Goal: Information Seeking & Learning: Learn about a topic

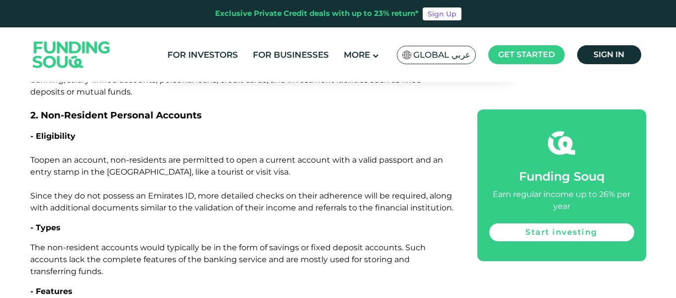
scroll to position [1329, 0]
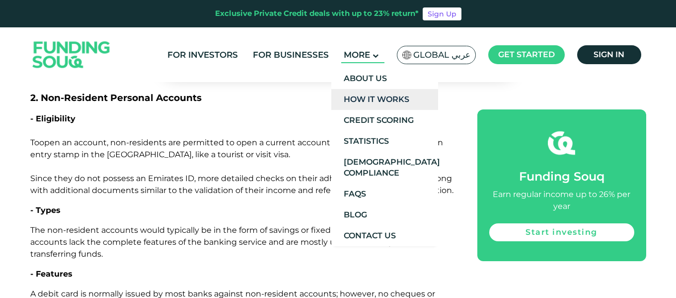
click at [360, 99] on link "How It Works" at bounding box center [384, 99] width 107 height 21
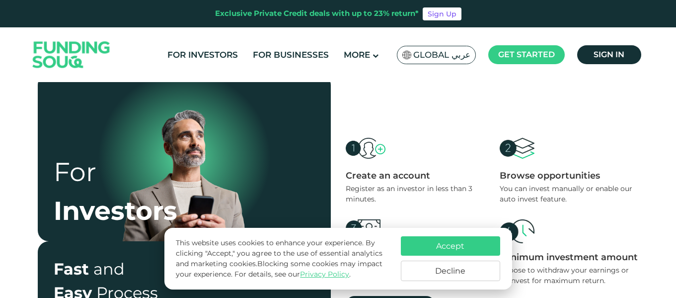
scroll to position [298, 0]
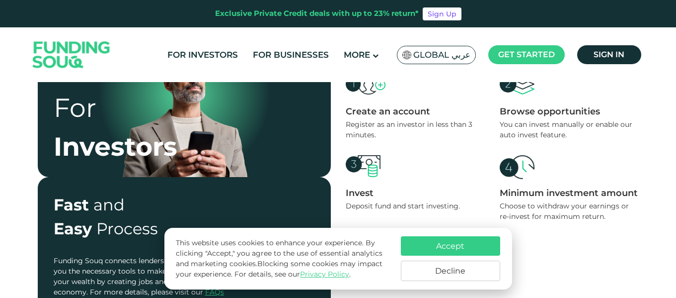
click at [408, 248] on button "Accept" at bounding box center [450, 245] width 99 height 19
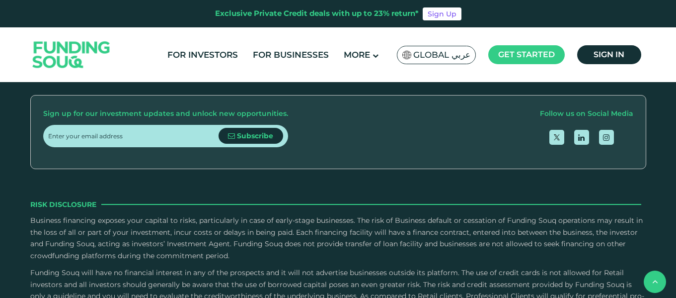
scroll to position [1689, 0]
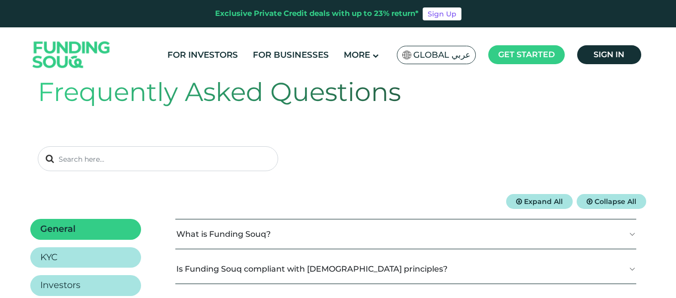
scroll to position [99, 0]
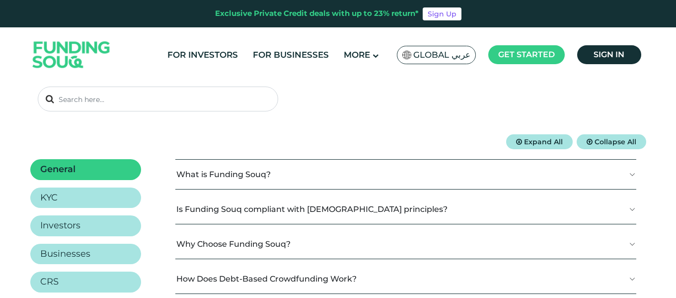
click at [242, 171] on button "What is Funding Souq?" at bounding box center [405, 173] width 461 height 29
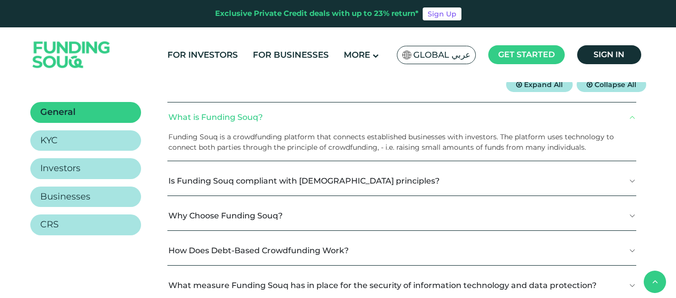
scroll to position [0, 0]
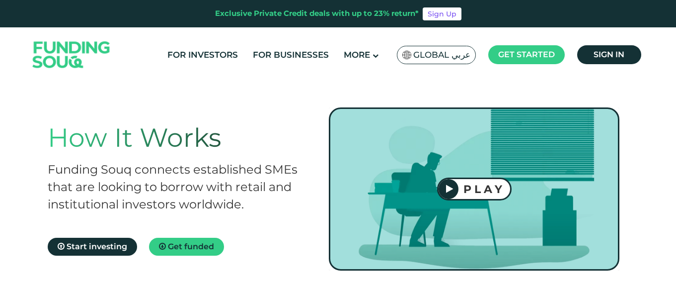
click at [449, 188] on icon at bounding box center [449, 188] width 7 height 9
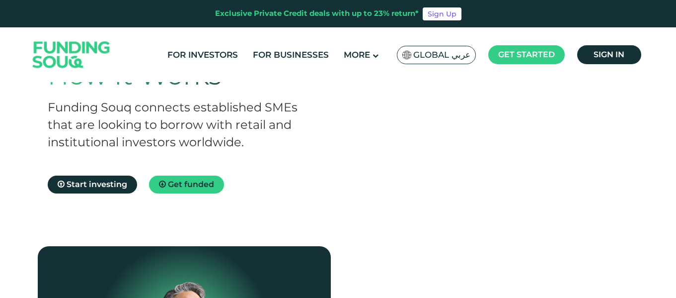
scroll to position [199, 0]
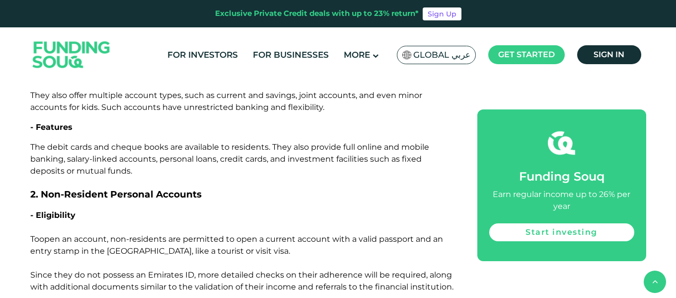
scroll to position [1180, 0]
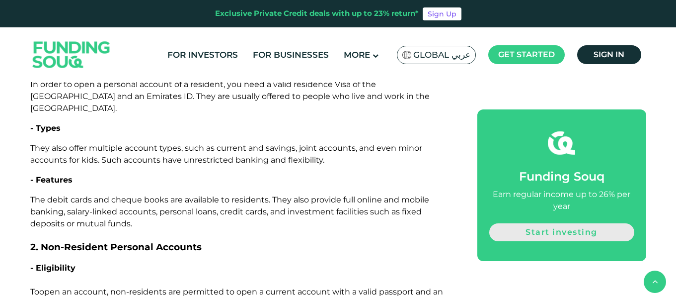
click at [506, 223] on link "Start investing" at bounding box center [561, 232] width 145 height 18
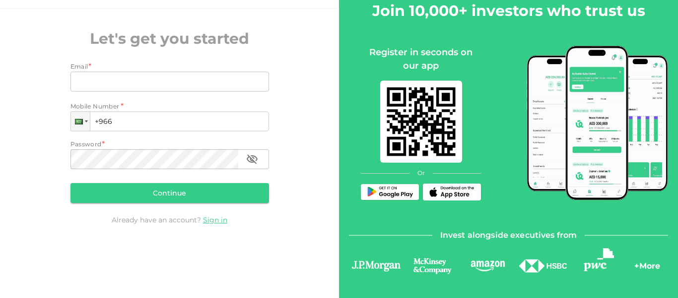
scroll to position [82, 0]
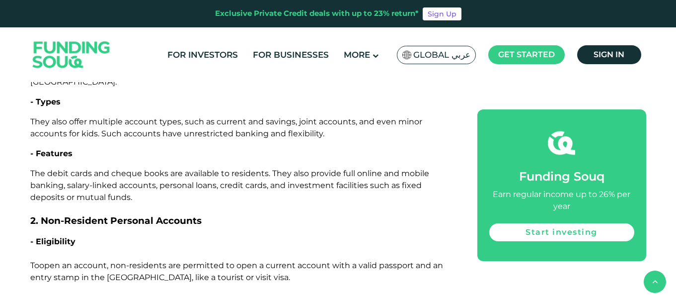
scroll to position [1230, 0]
